Goal: Task Accomplishment & Management: Complete application form

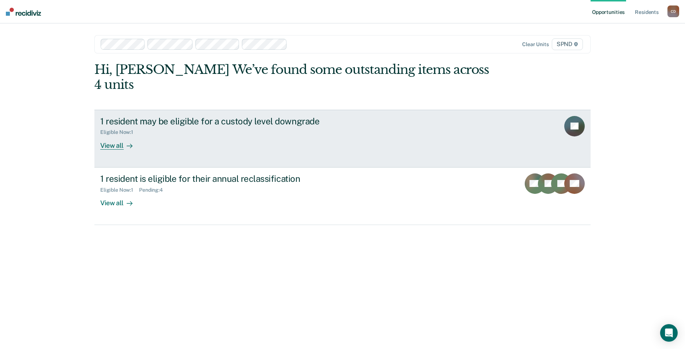
click at [109, 135] on div "View all" at bounding box center [120, 142] width 41 height 14
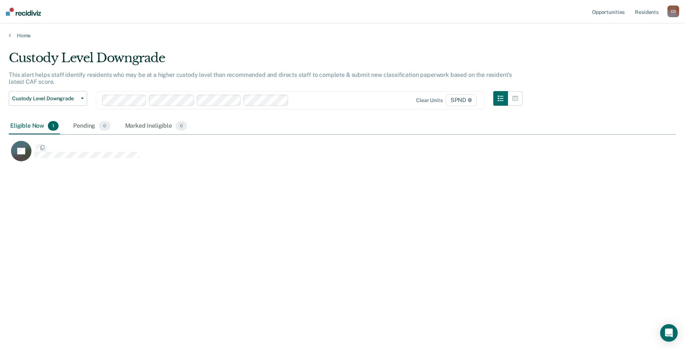
scroll to position [238, 661]
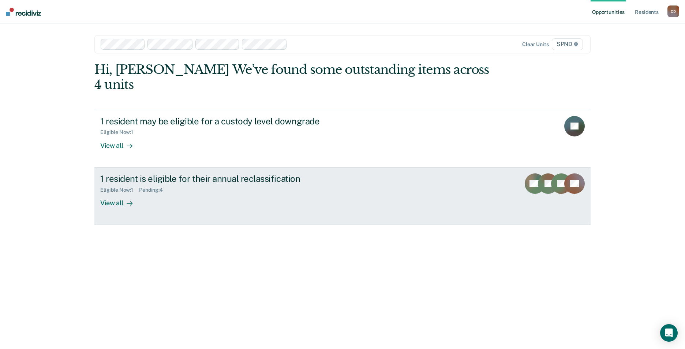
click at [116, 193] on div "View all" at bounding box center [120, 200] width 41 height 14
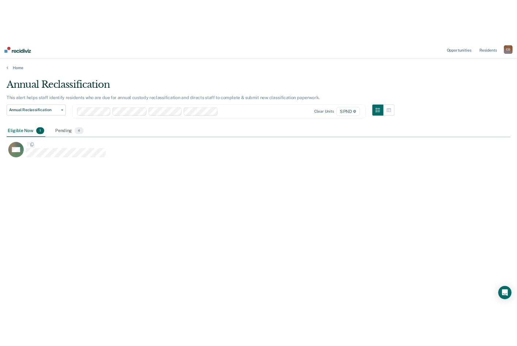
scroll to position [238, 661]
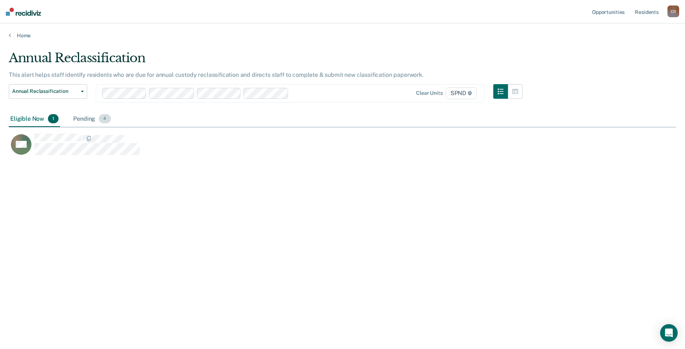
click at [85, 119] on div "Pending 4" at bounding box center [92, 119] width 40 height 16
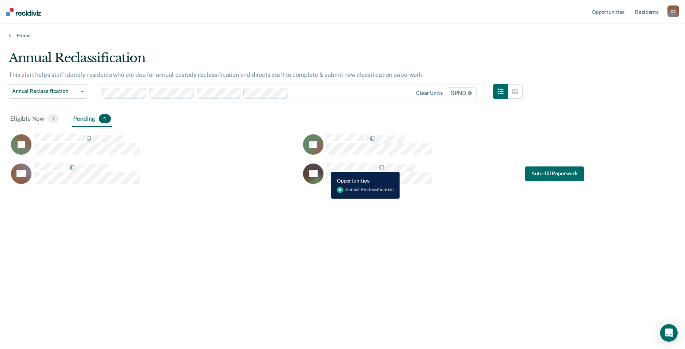
click at [325, 166] on div "SP" at bounding box center [367, 174] width 129 height 22
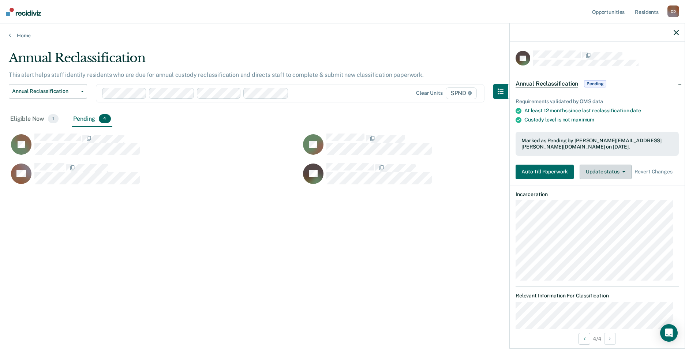
click at [595, 175] on button "Update status" at bounding box center [605, 172] width 52 height 15
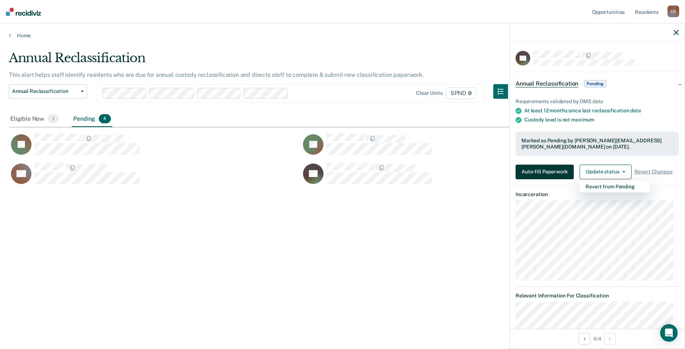
click at [562, 174] on button "Auto-fill Paperwork" at bounding box center [544, 172] width 58 height 15
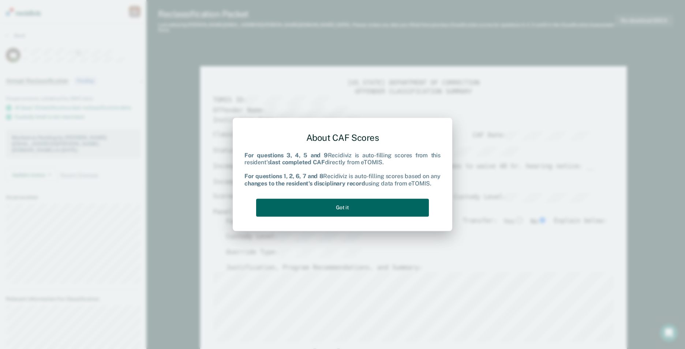
click at [344, 205] on button "Got it" at bounding box center [342, 208] width 173 height 18
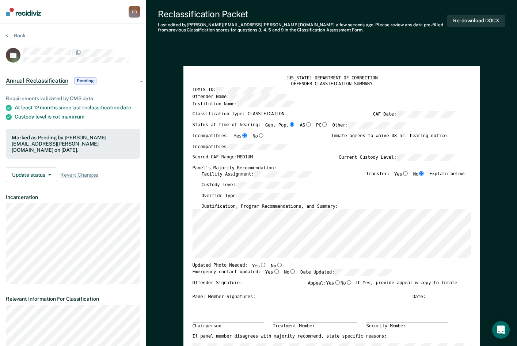
click at [276, 265] on input "No" at bounding box center [279, 265] width 7 height 4
type textarea "x"
radio input "true"
click at [273, 271] on input "Yes" at bounding box center [276, 271] width 7 height 4
type textarea "x"
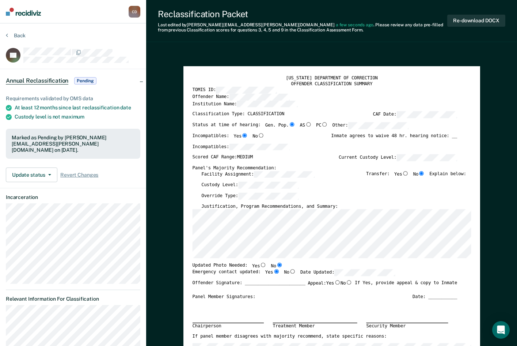
radio input "true"
click at [420, 270] on div "Emergency contact updated: Yes No Date Updated:" at bounding box center [324, 274] width 265 height 11
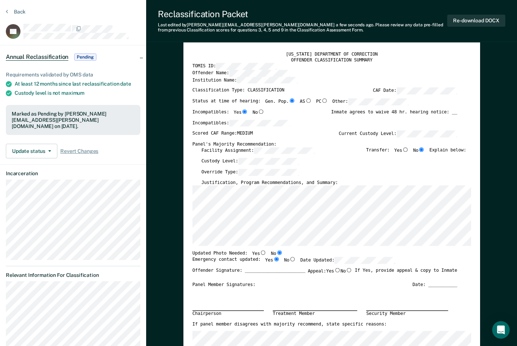
scroll to position [37, 0]
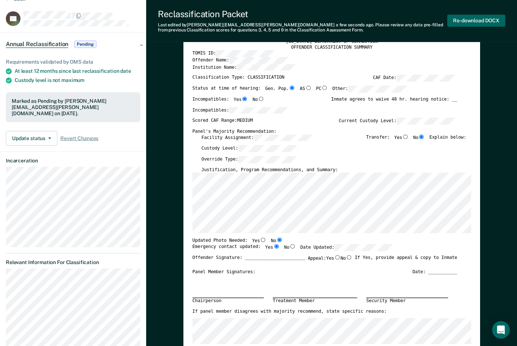
click at [464, 20] on button "Re-download DOCX" at bounding box center [477, 21] width 58 height 12
type textarea "x"
